Goal: Task Accomplishment & Management: Manage account settings

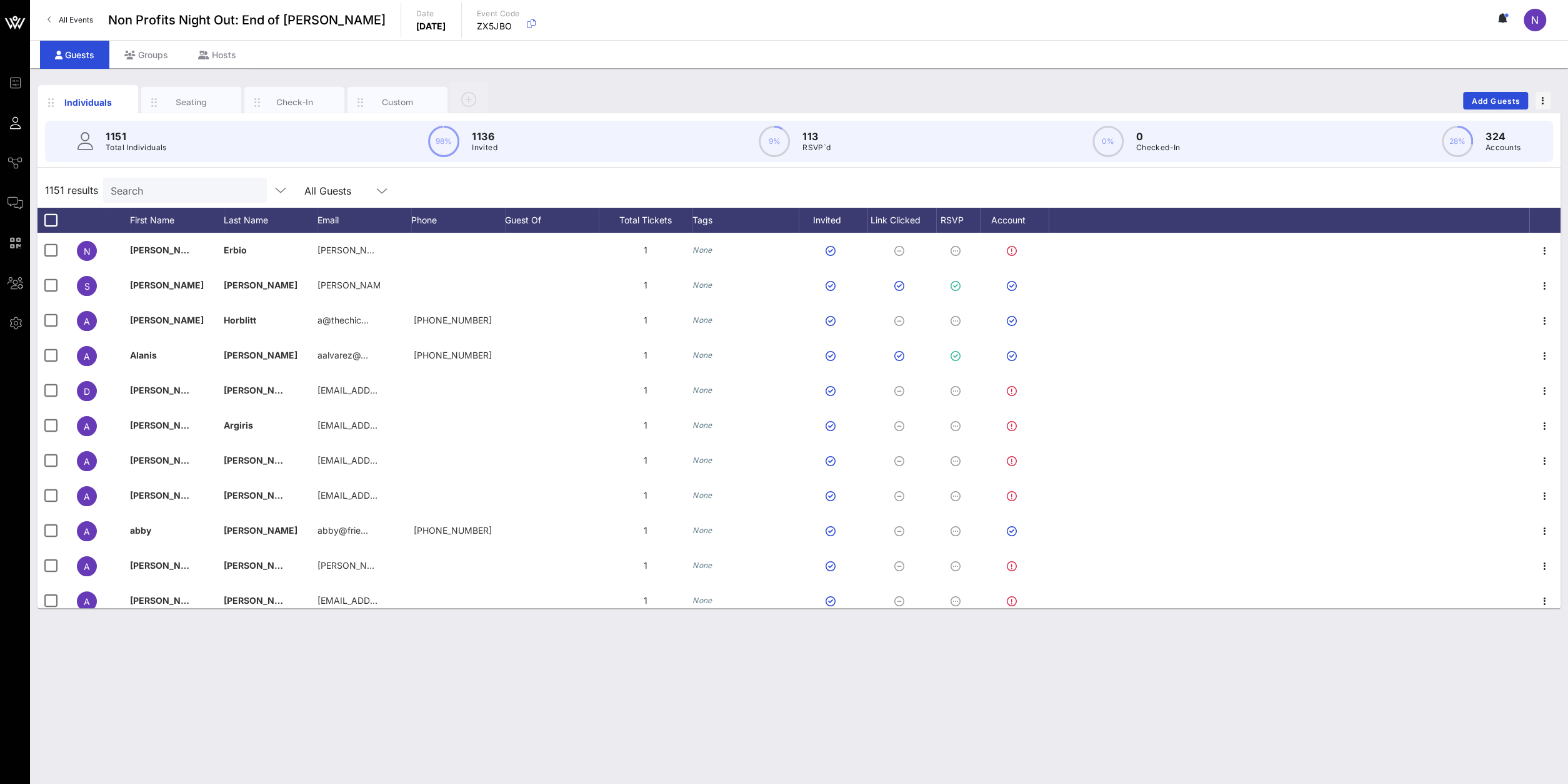
click at [127, 185] on input "Search" at bounding box center [183, 190] width 146 height 17
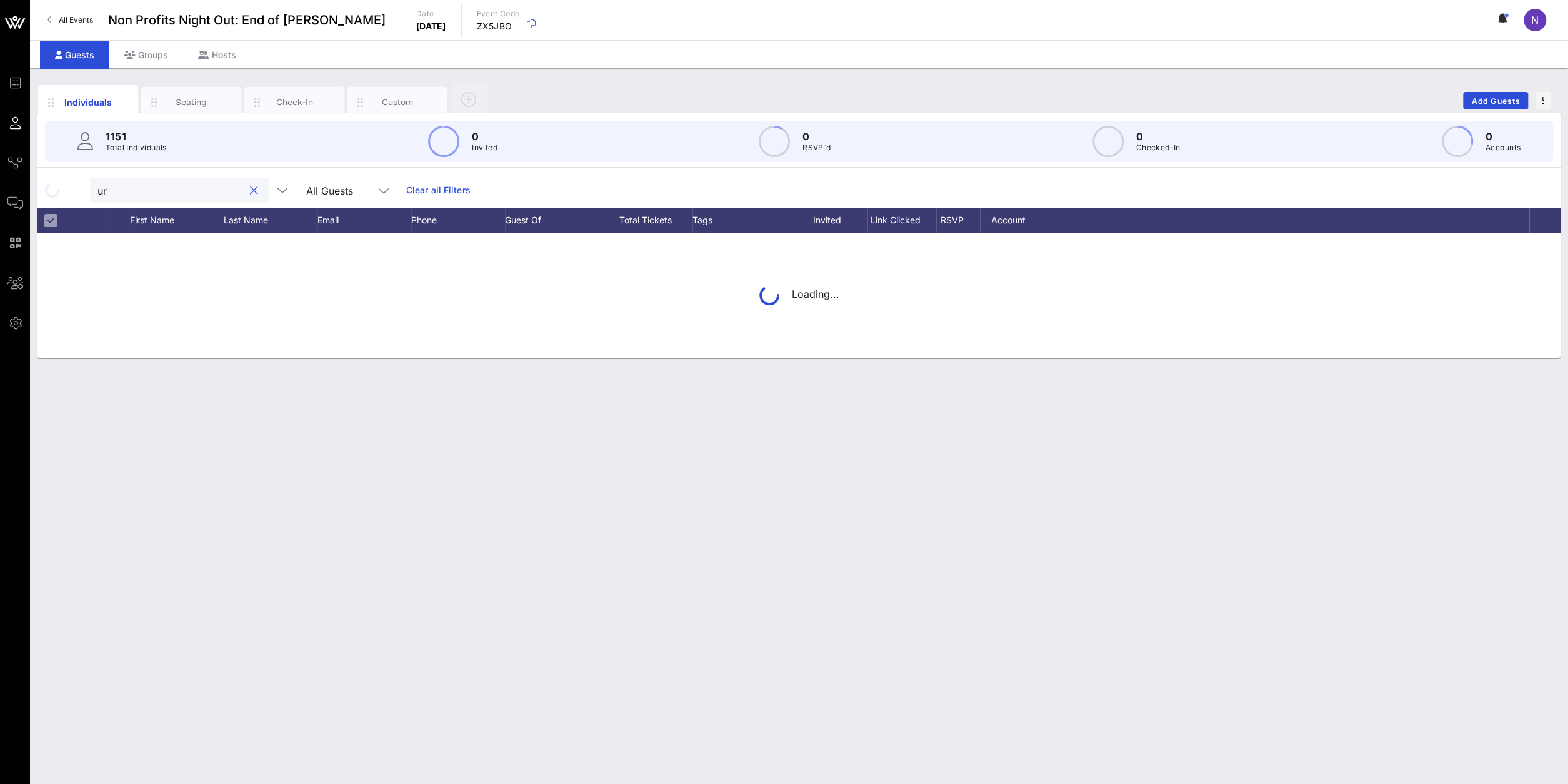
type input "u"
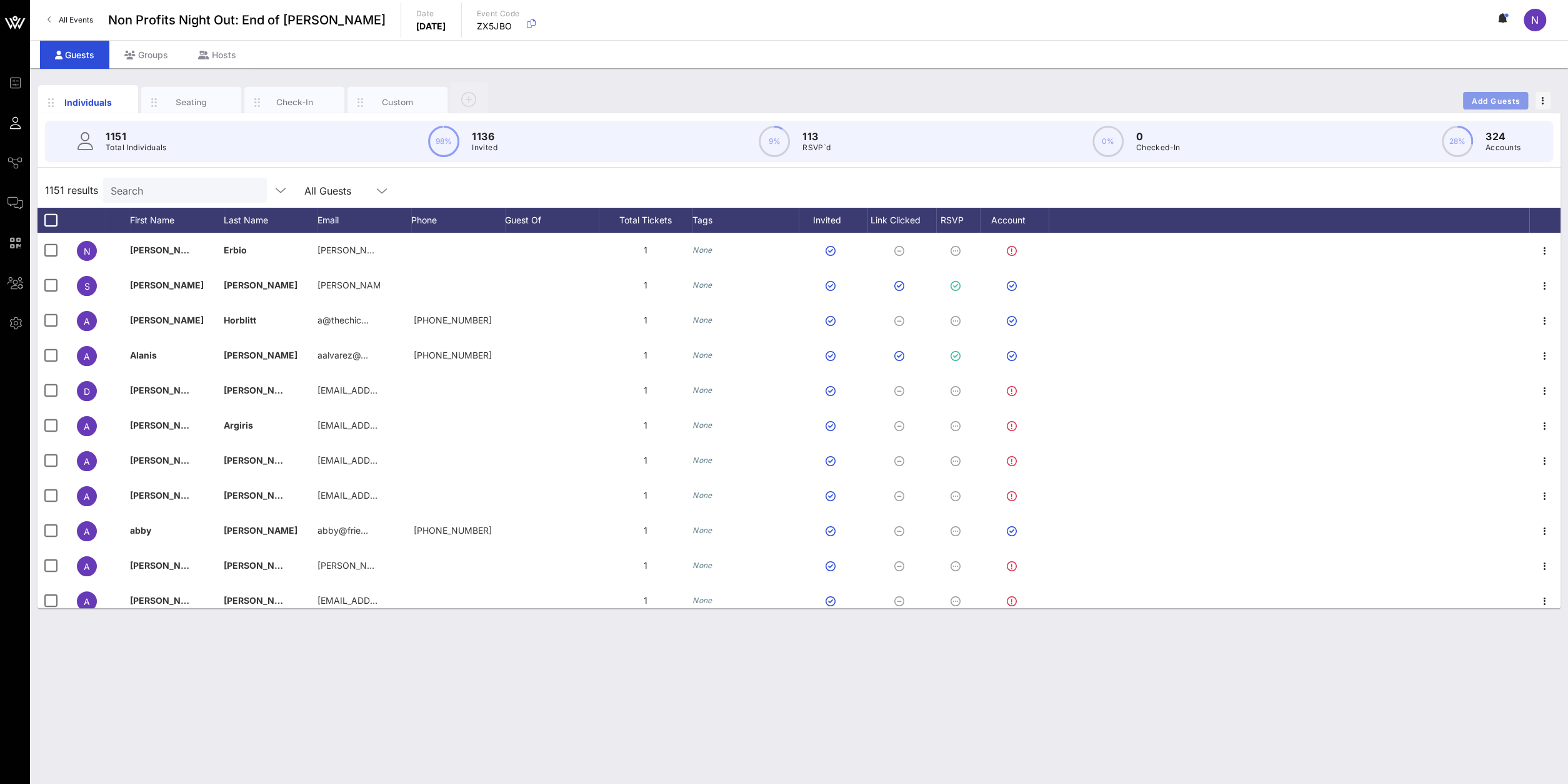
click at [1500, 104] on span "Add Guests" at bounding box center [1496, 101] width 49 height 10
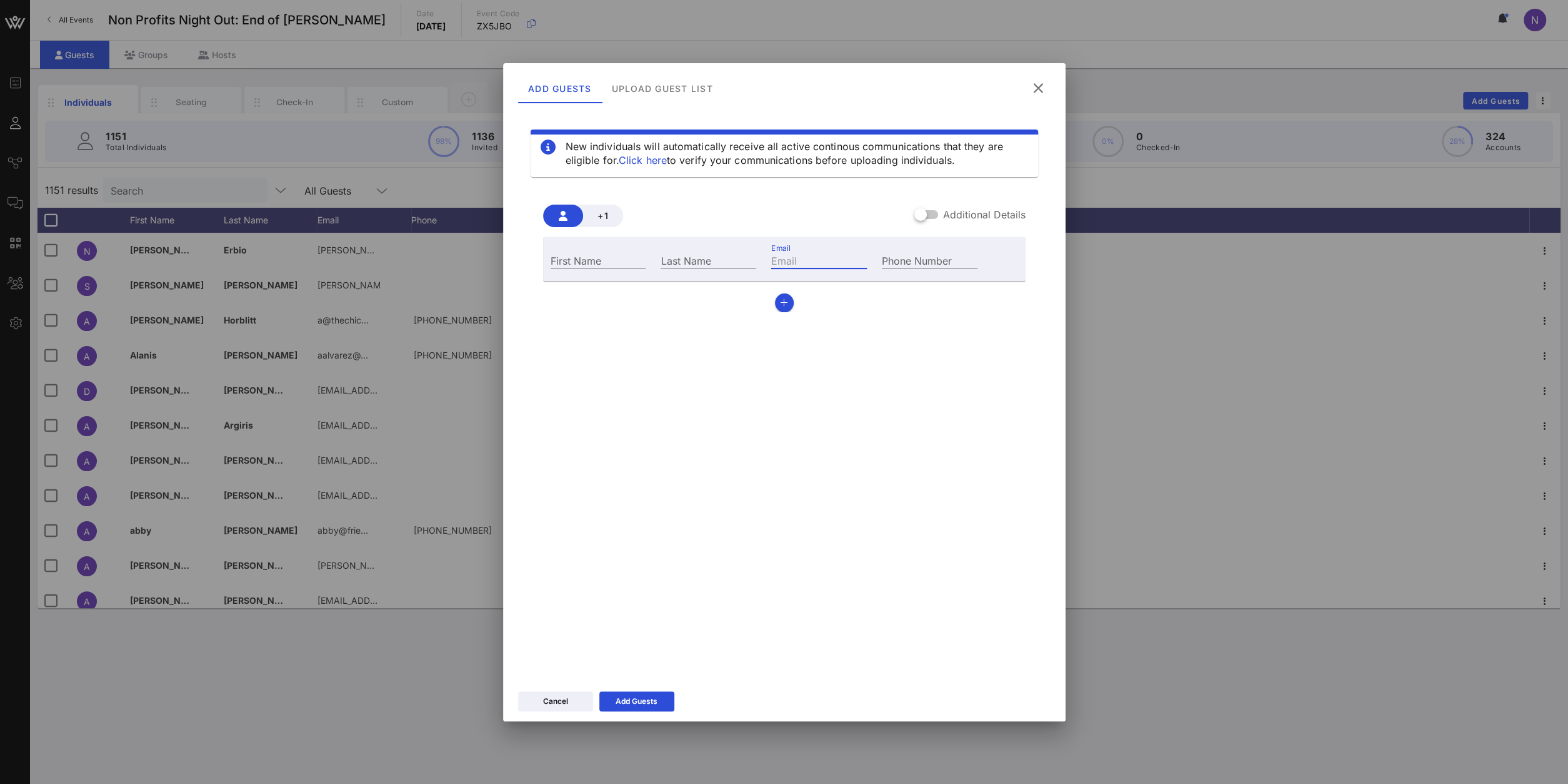
click at [811, 260] on input "Email" at bounding box center [819, 260] width 95 height 17
paste input "[PERSON_NAME][EMAIL_ADDRESS][PERSON_NAME][DOMAIN_NAME]"
type input "[PERSON_NAME][EMAIL_ADDRESS][PERSON_NAME][DOMAIN_NAME]"
click at [619, 259] on input "First Name" at bounding box center [598, 260] width 95 height 17
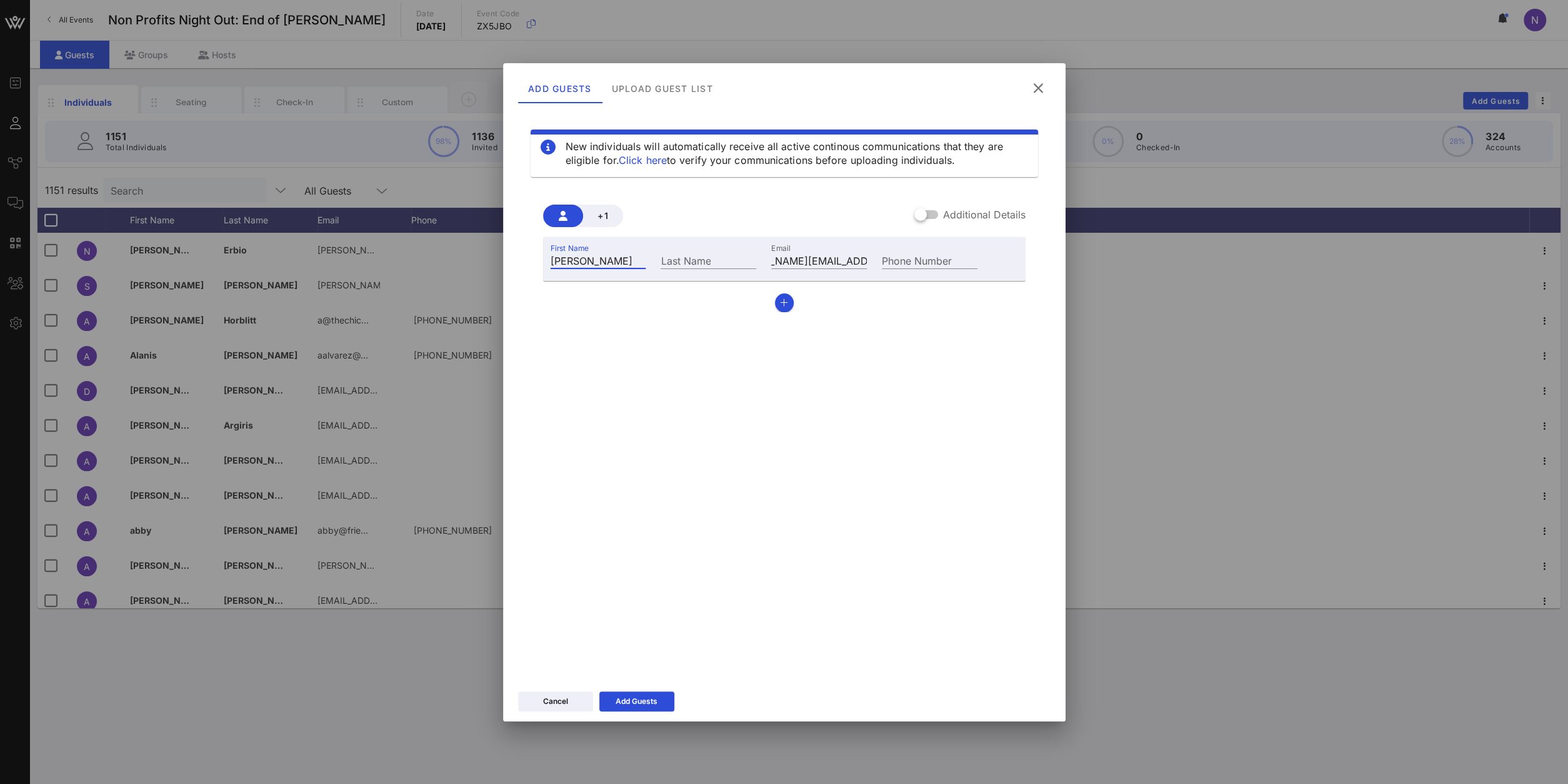
type input "[PERSON_NAME]"
click at [680, 262] on input "Last Name" at bounding box center [708, 260] width 95 height 17
paste input "[PERSON_NAME]"
type input "[PERSON_NAME]"
drag, startPoint x: 797, startPoint y: 255, endPoint x: 659, endPoint y: 281, distance: 140.4
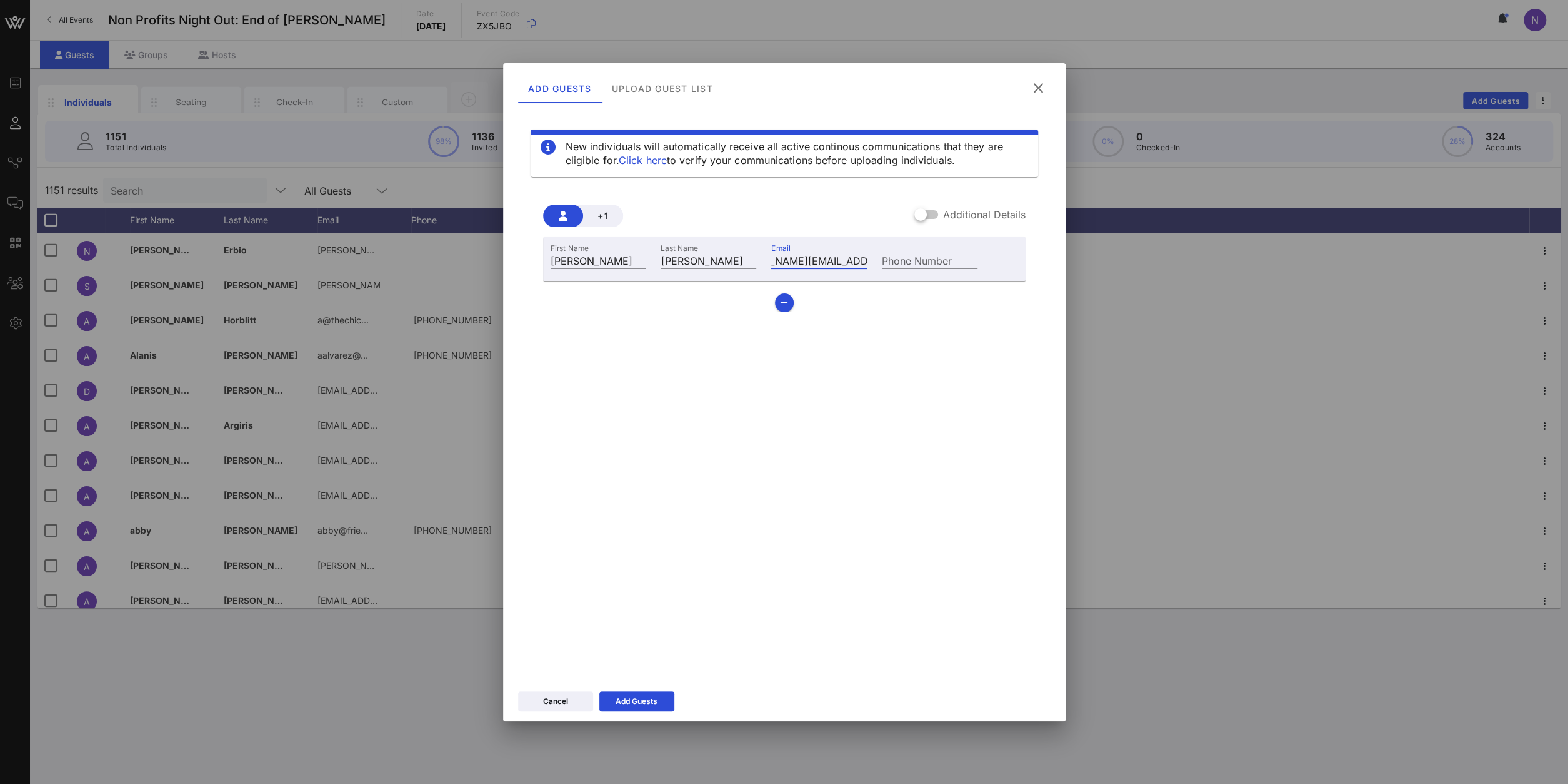
click at [659, 281] on div "First Name [PERSON_NAME] Last Name [PERSON_NAME] Email [PERSON_NAME][EMAIL_ADDR…" at bounding box center [784, 275] width 482 height 75
drag, startPoint x: 780, startPoint y: 259, endPoint x: 689, endPoint y: 272, distance: 91.9
click at [771, 268] on input "[PERSON_NAME][EMAIL_ADDRESS][PERSON_NAME][DOMAIN_NAME]" at bounding box center [819, 260] width 95 height 17
click at [712, 397] on div "New individuals will automatically receive all active continous communications …" at bounding box center [784, 391] width 532 height 563
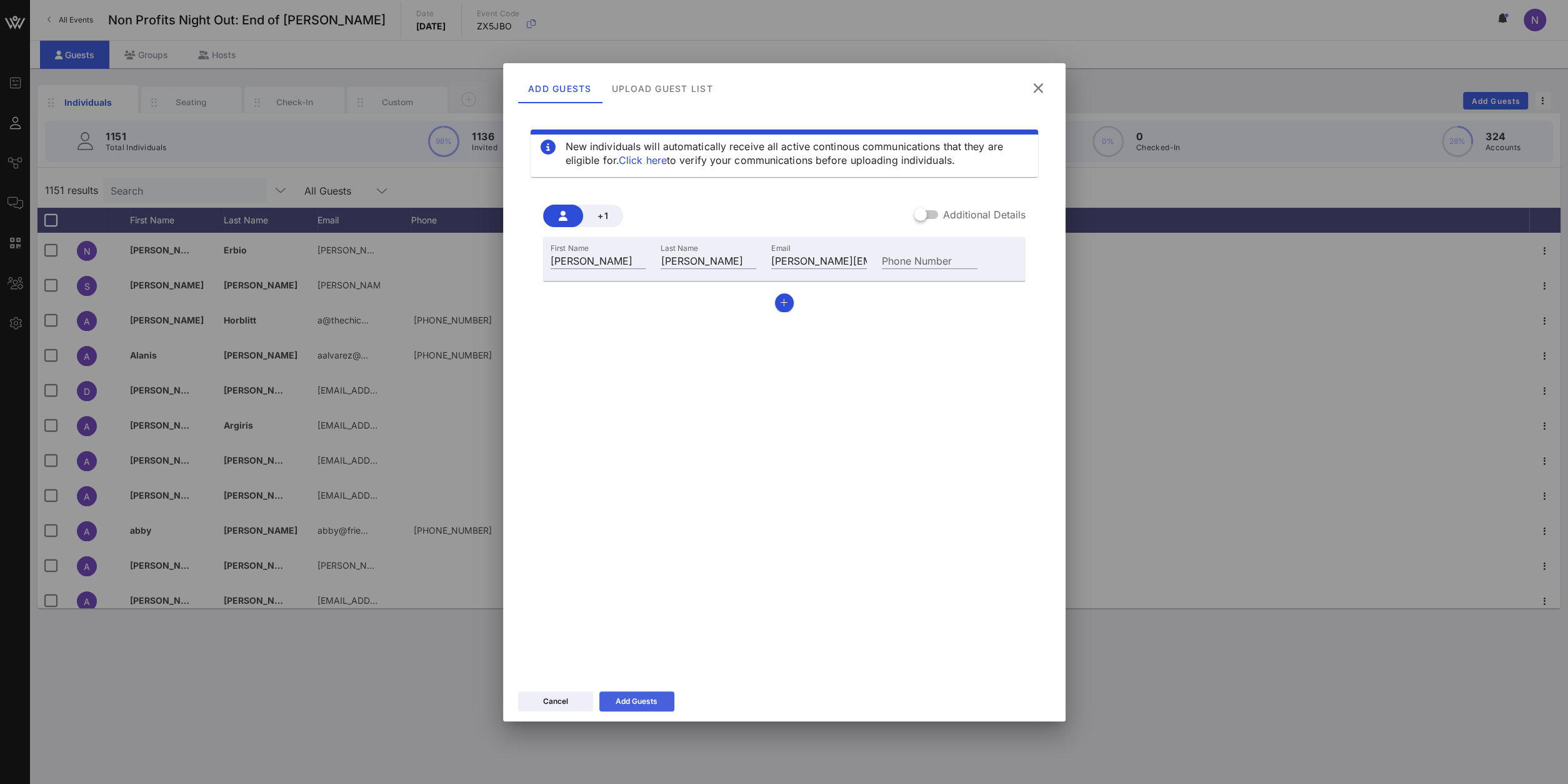
click at [632, 695] on div "Add Guests" at bounding box center [636, 701] width 42 height 12
